Goal: Task Accomplishment & Management: Manage account settings

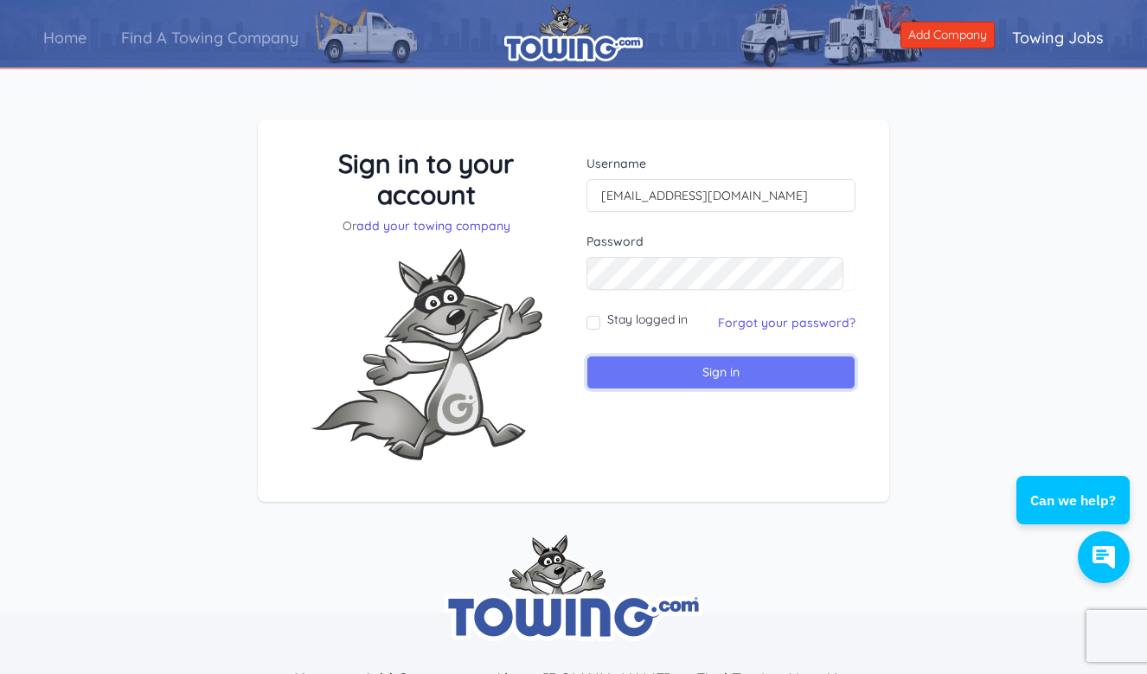
click at [748, 384] on input "Sign in" at bounding box center [720, 372] width 269 height 34
click at [750, 368] on input "Sign in" at bounding box center [720, 372] width 269 height 34
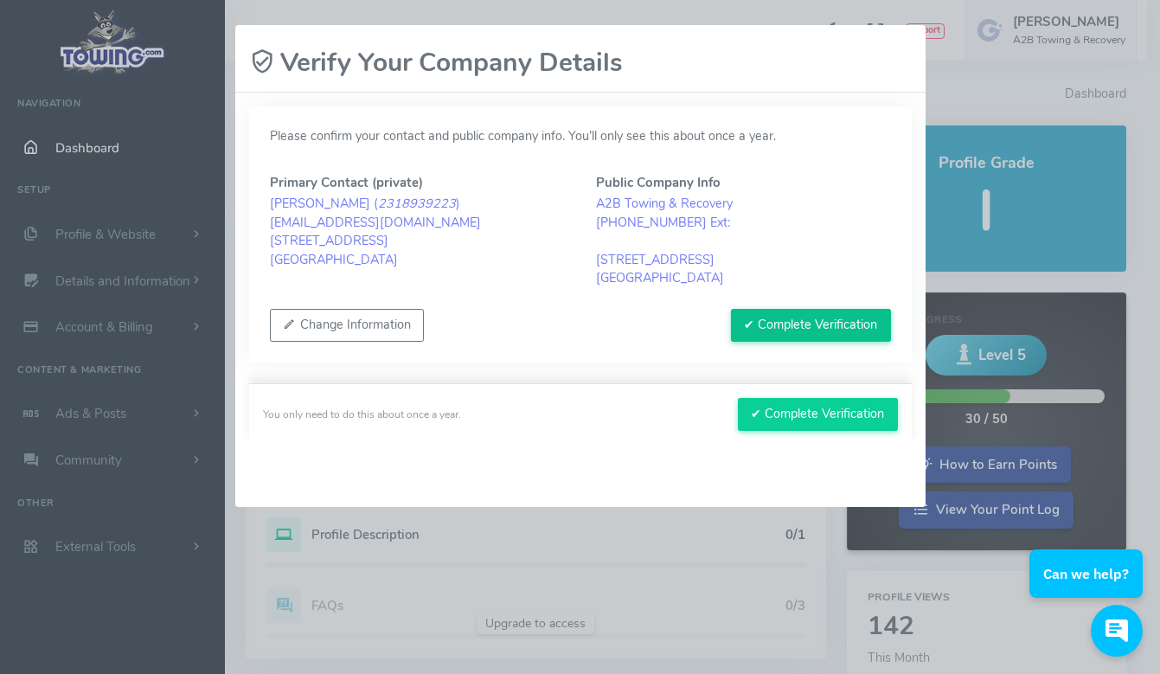
click at [824, 323] on button "✔ Complete Verification" at bounding box center [811, 325] width 160 height 33
